Goal: Information Seeking & Learning: Learn about a topic

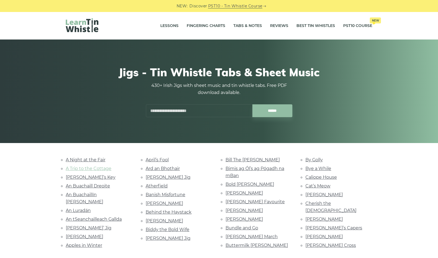
click at [98, 168] on link "A Trip to the Cottage" at bounding box center [89, 168] width 46 height 5
click at [93, 161] on link "A Night at the Fair" at bounding box center [86, 159] width 40 height 5
click at [98, 225] on link "Andy De Jarlis’ Jig" at bounding box center [89, 227] width 46 height 5
click at [86, 234] on link "Anthony Frawley’s" at bounding box center [85, 236] width 38 height 5
